Goal: Task Accomplishment & Management: Complete application form

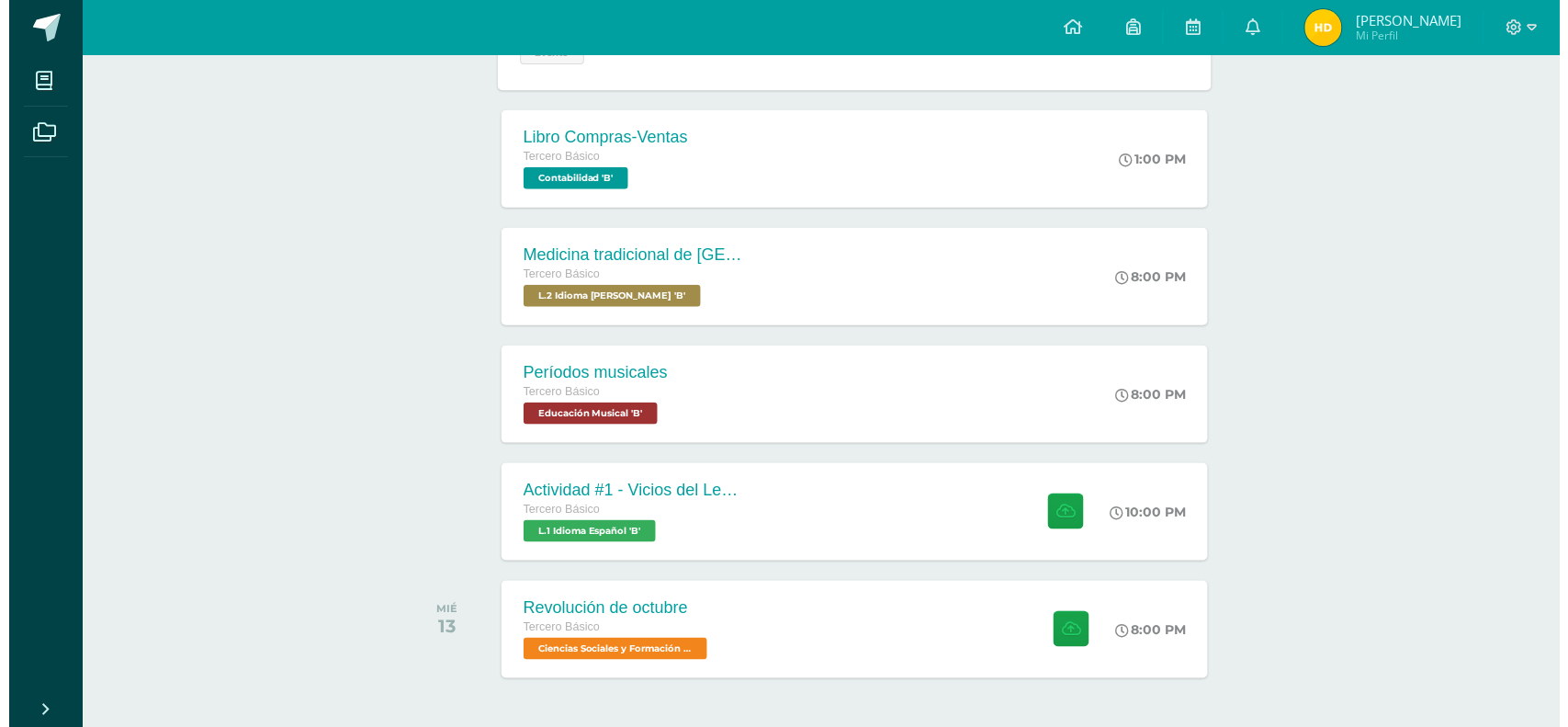
scroll to position [372, 0]
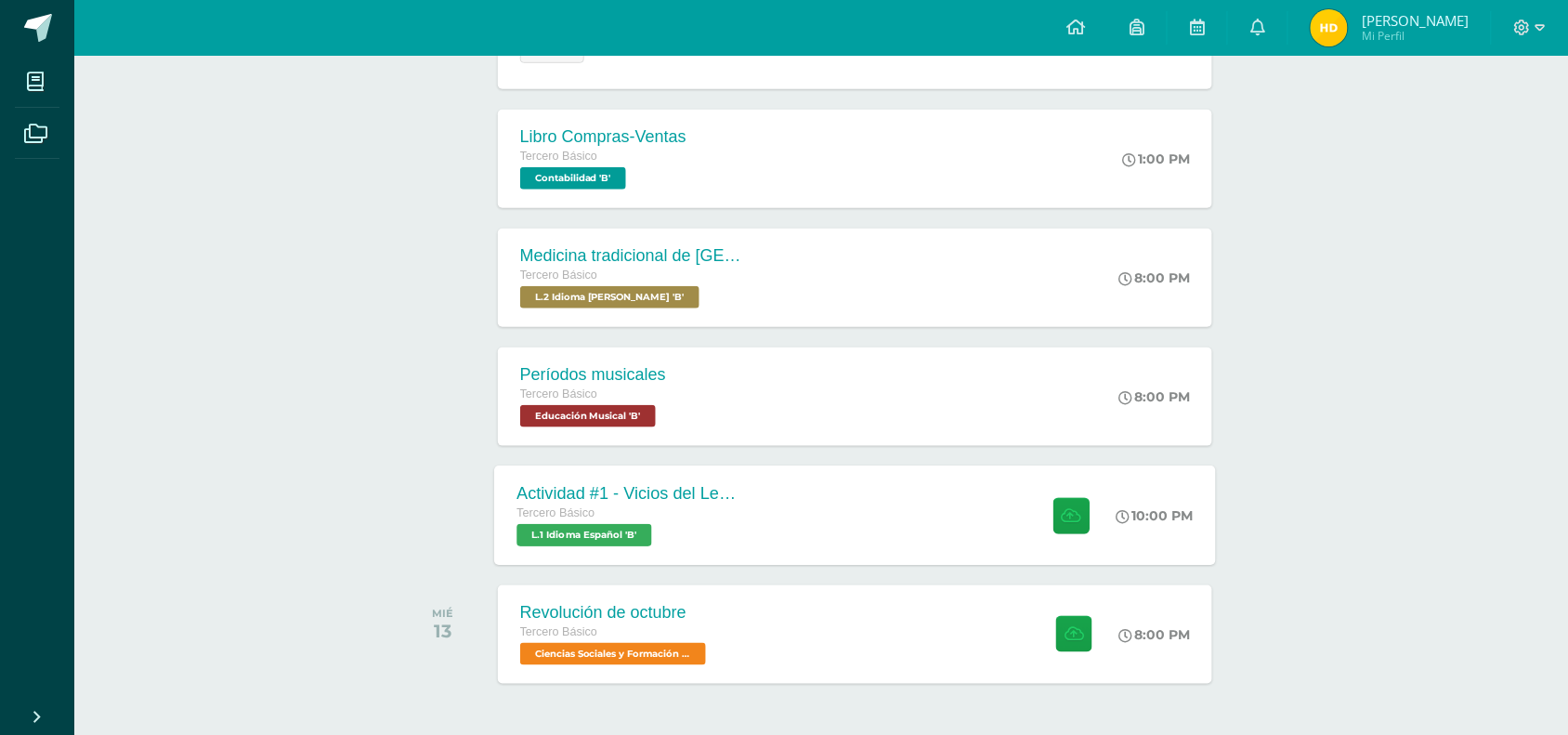
click at [744, 520] on div "Actividad #1 - Vicios del LenguaJe Tercero Básico L.1 Idioma Español 'B'" at bounding box center [630, 515] width 271 height 99
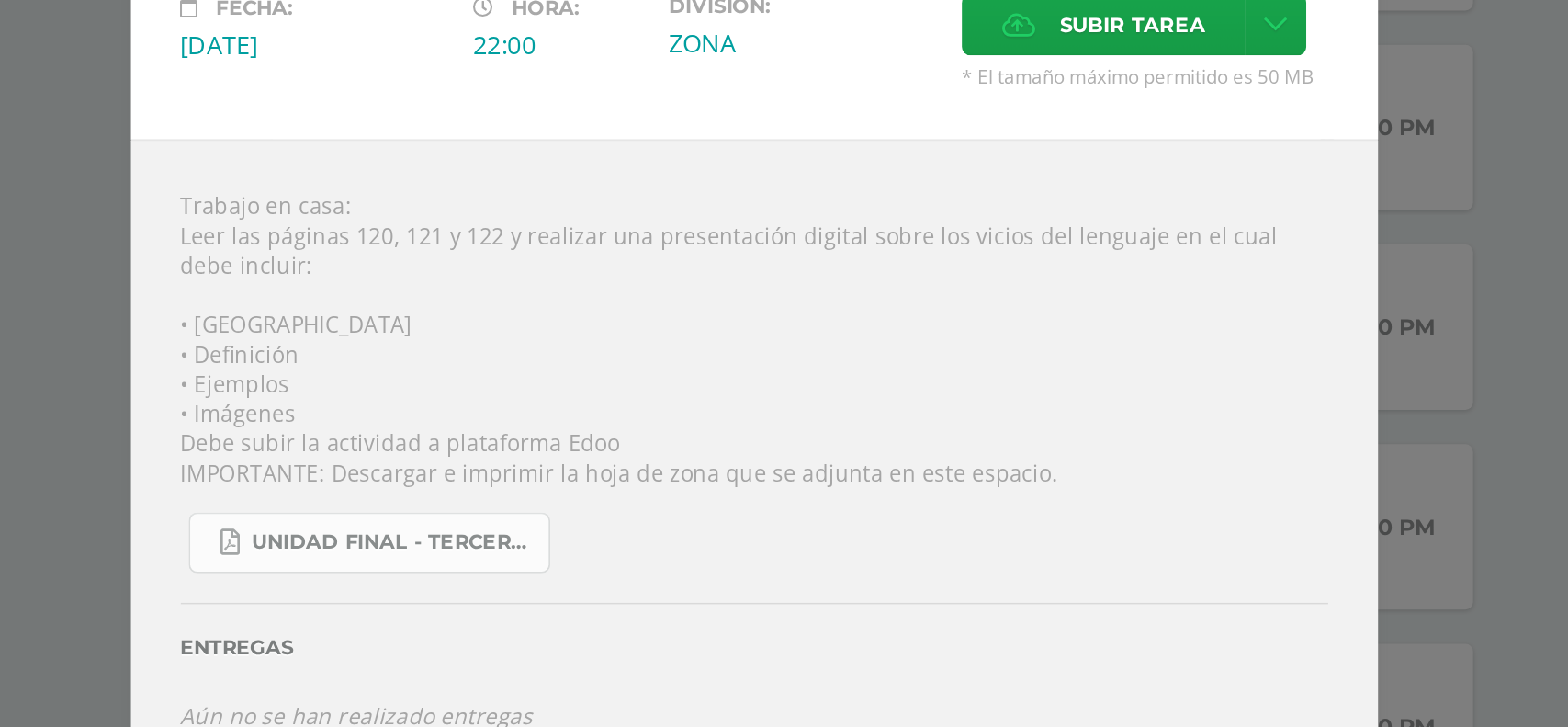
click at [590, 519] on span "UNIDAD FINAL - TERCERO BASICO A-B-C.pdf" at bounding box center [572, 519] width 166 height 15
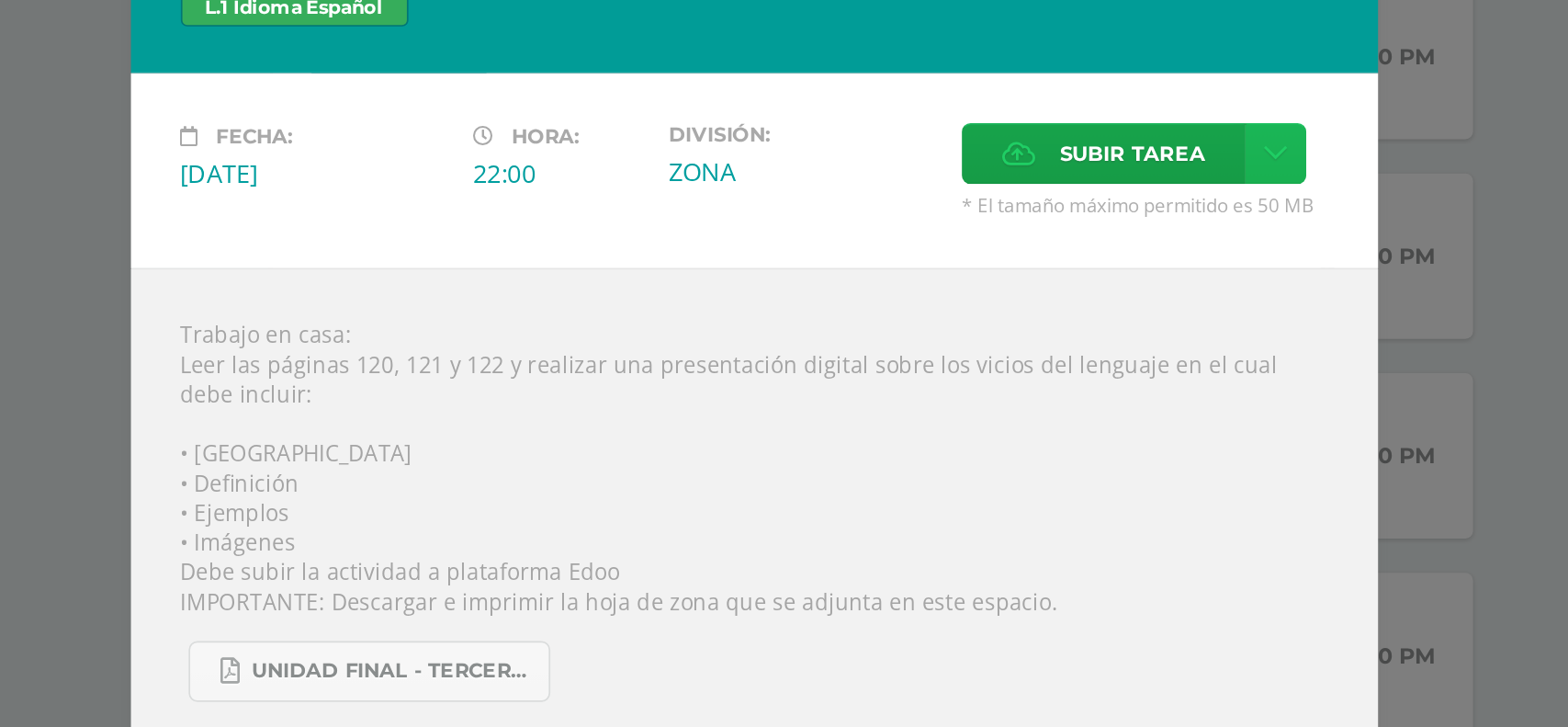
click at [1085, 218] on icon at bounding box center [1091, 214] width 14 height 16
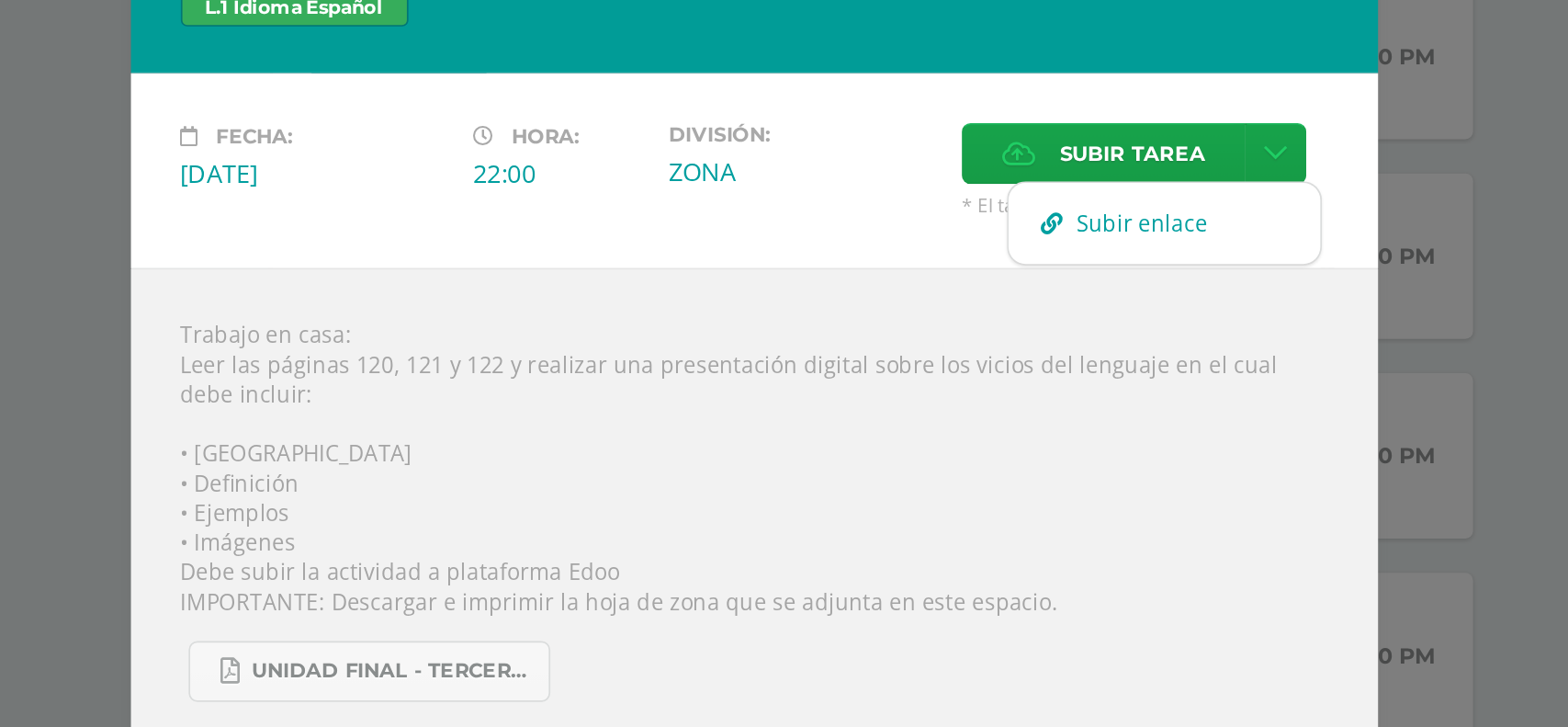
click at [964, 260] on icon at bounding box center [959, 255] width 13 height 13
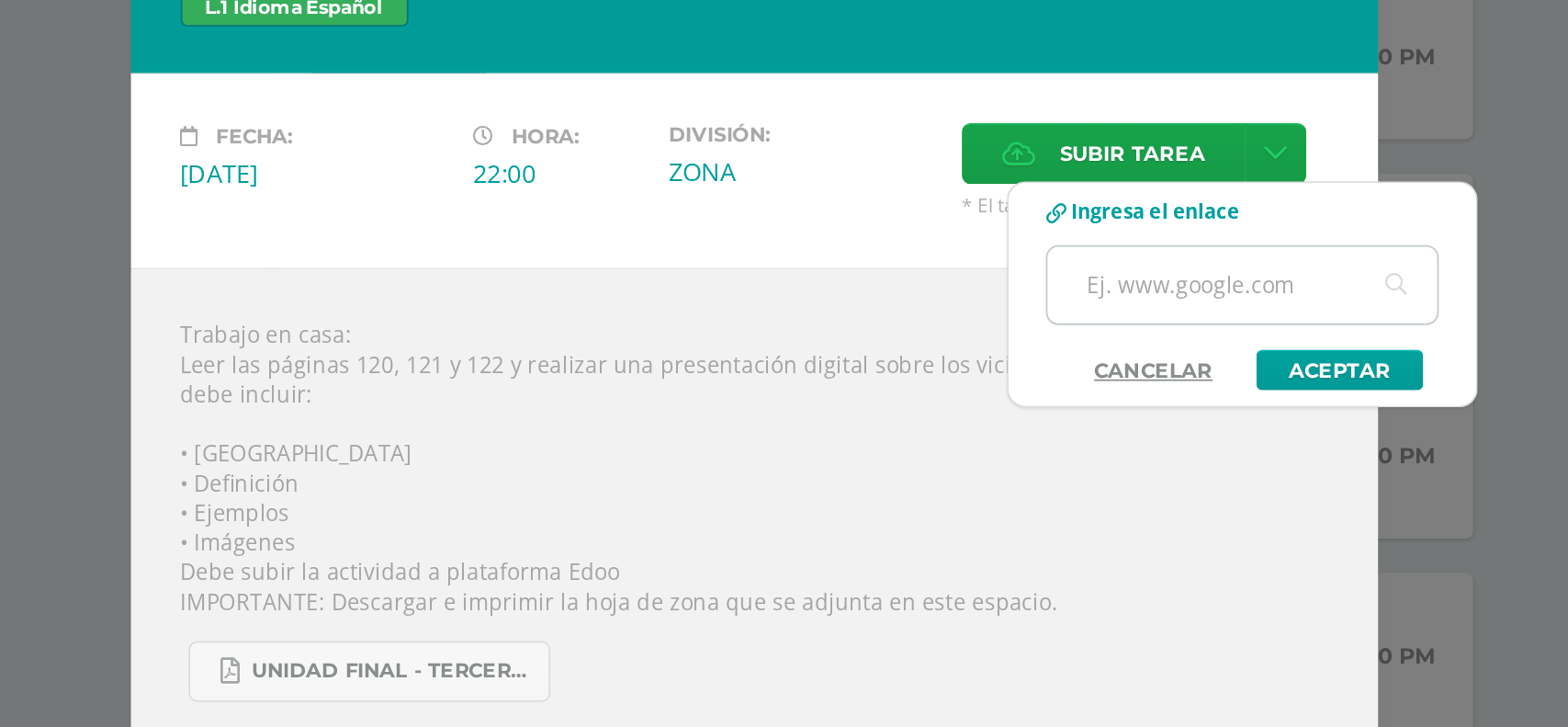
click at [997, 293] on input "text" at bounding box center [1072, 292] width 230 height 45
paste input "[URL][DOMAIN_NAME]"
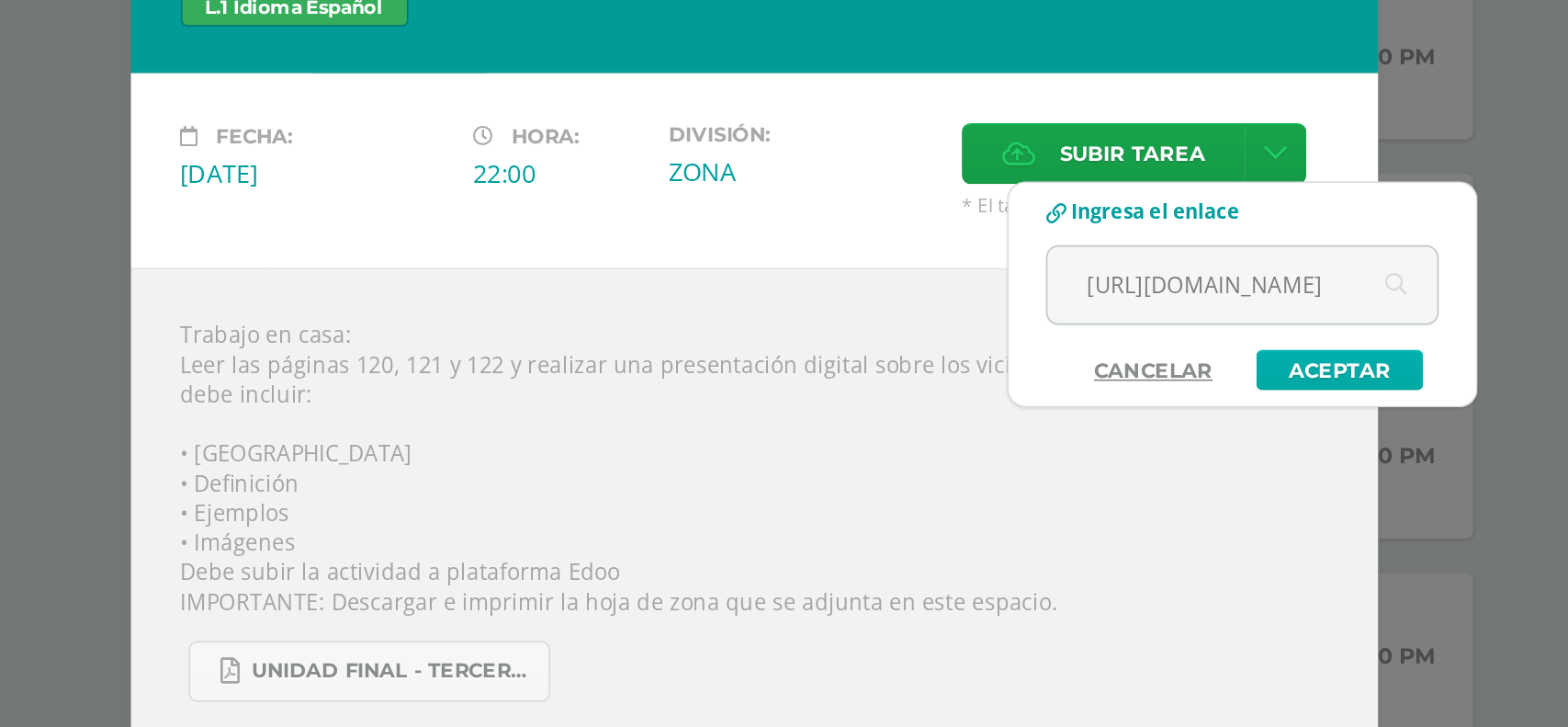
type input "[URL][DOMAIN_NAME]"
click at [1158, 345] on link "Aceptar" at bounding box center [1129, 341] width 98 height 24
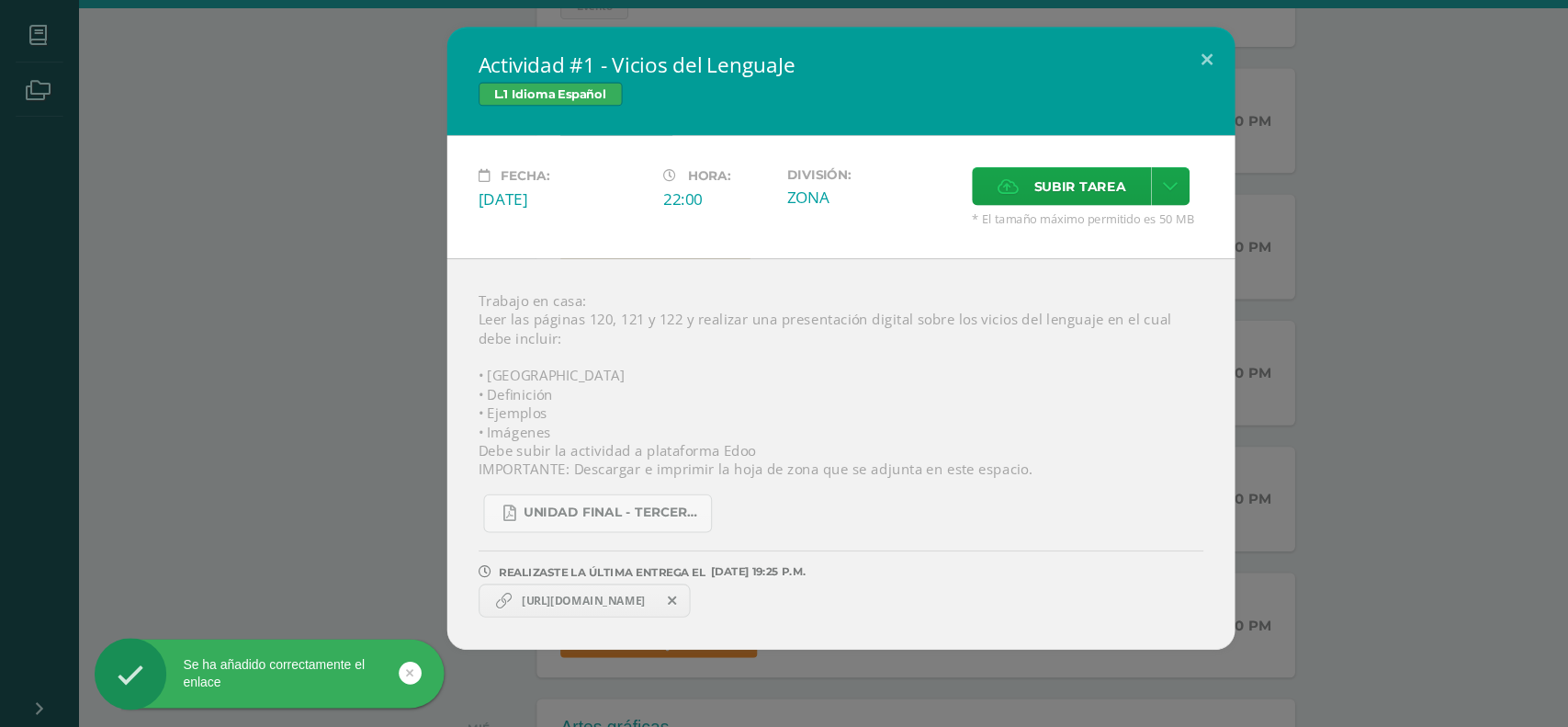
scroll to position [367, 0]
